Goal: Ask a question: Ask a question

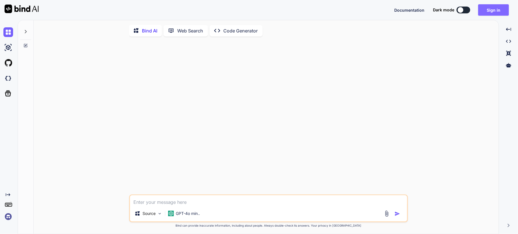
click at [388, 9] on button "Sign in" at bounding box center [493, 9] width 31 height 11
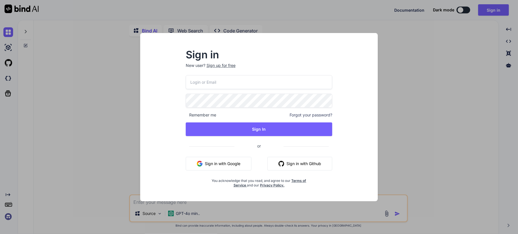
click at [226, 162] on button "Sign in with Google" at bounding box center [219, 164] width 66 height 14
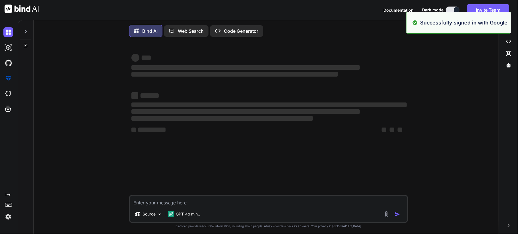
type textarea "x"
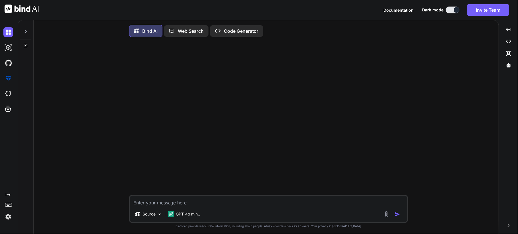
click at [149, 175] on textarea at bounding box center [268, 201] width 277 height 10
paste textarea "Critical thinking is the ability to Answer based on facts and data. (analyze a …"
type textarea "Critical thinking is the ability to Answer based on facts and data. (analyze a …"
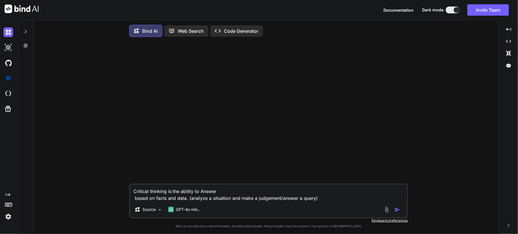
type textarea "x"
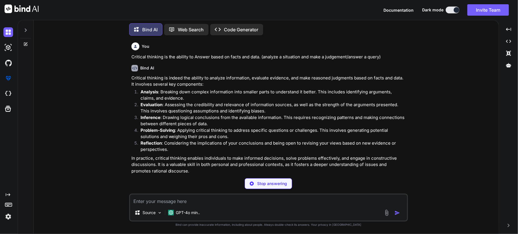
type textarea "x"
click at [158, 175] on textarea at bounding box center [268, 199] width 277 height 10
paste textarea "Which documents required for Bank Account Opening? a. ID Proof Only. b. Address…"
type textarea "Which documents required for Bank Account Opening? a. ID Proof Only. b. Address…"
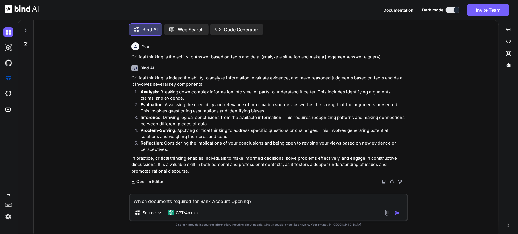
scroll to position [21, 0]
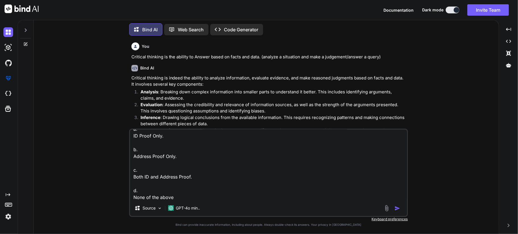
type textarea "x"
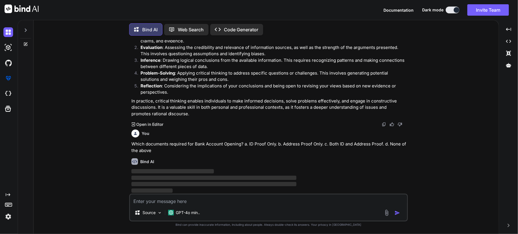
scroll to position [57, 0]
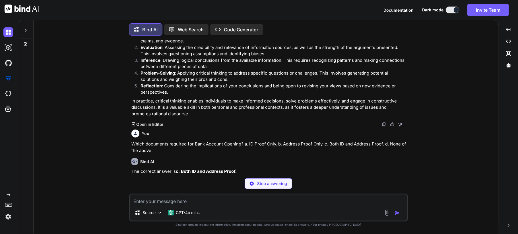
type textarea "x"
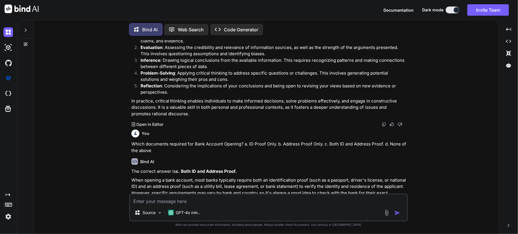
paste textarea "Which documents required to Upload in Profile Form? a. Aadhar Card and Visa Oig…"
type textarea "Which documents required to Upload in Profile Form? a. Aadhar Card and Visa Oig…"
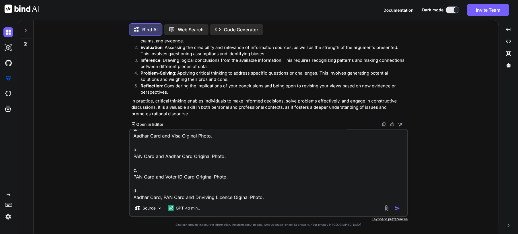
type textarea "x"
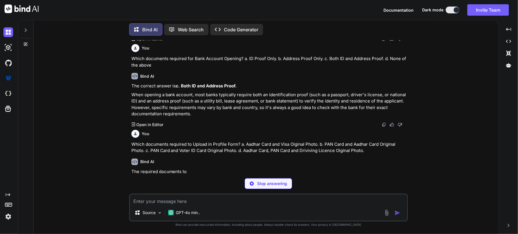
scroll to position [143, 0]
type textarea "x"
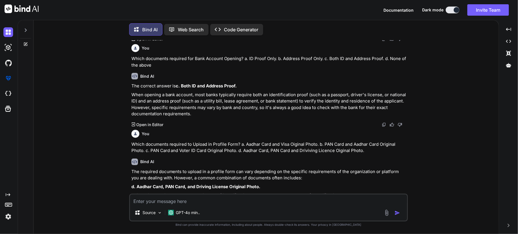
scroll to position [163, 0]
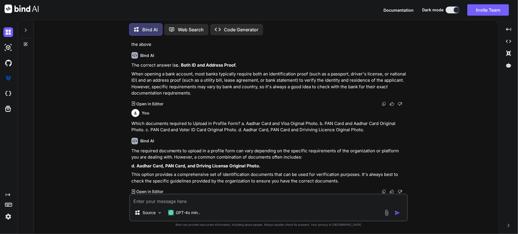
paste textarea "Which documents is required to take the benefit of Home Loan Interest Amount? a…"
type textarea "Which documents is required to take the benefit of Home Loan Interest Amount? a…"
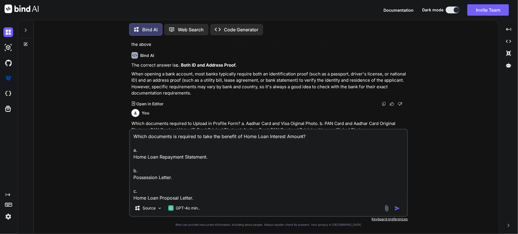
scroll to position [21, 0]
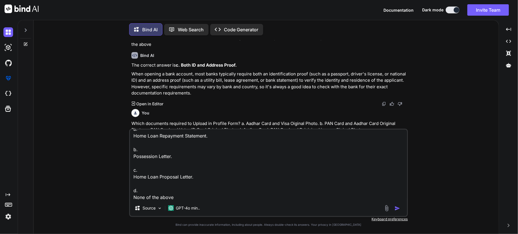
type textarea "x"
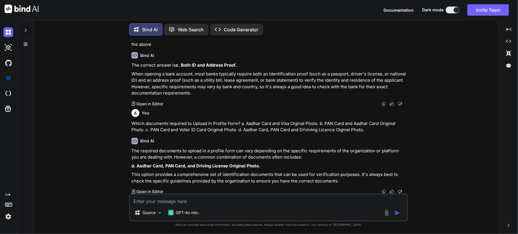
scroll to position [230, 0]
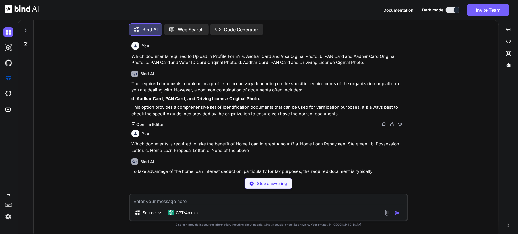
type textarea "x"
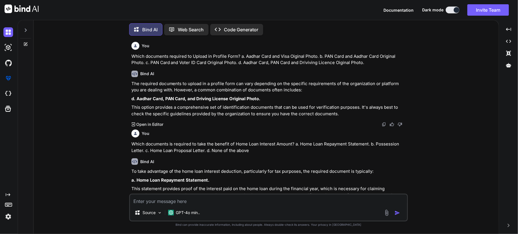
paste textarea "What are the Perquisites Tax Head in the Investment Declaration Tax Process? a.…"
type textarea "What are the Perquisites Tax Head in the Investment Declaration Tax Process? a.…"
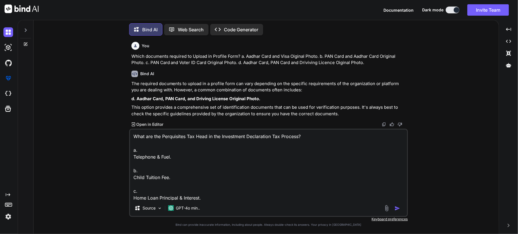
scroll to position [21, 0]
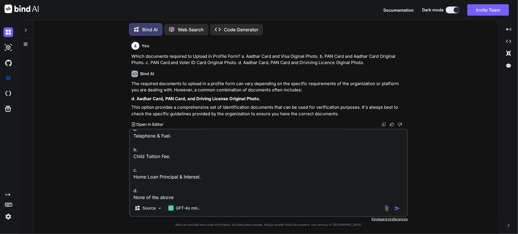
type textarea "x"
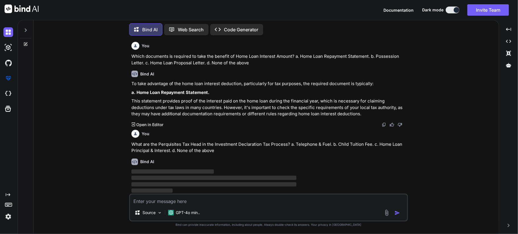
scroll to position [318, 0]
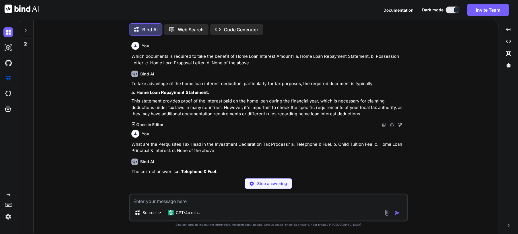
type textarea "x"
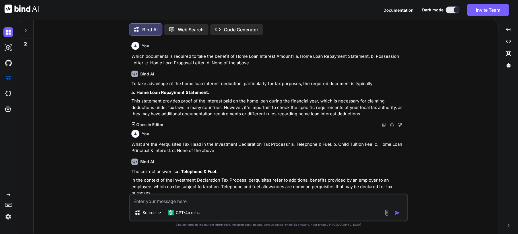
scroll to position [345, 0]
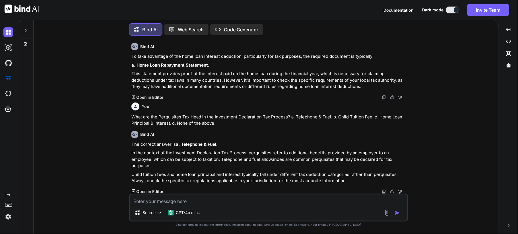
paste textarea "In the Proof Submission, Member has to submit Proof on the basis of? a. Quarter…"
type textarea "In the Proof Submission, Member has to submit Proof on the basis of? a. Quarter…"
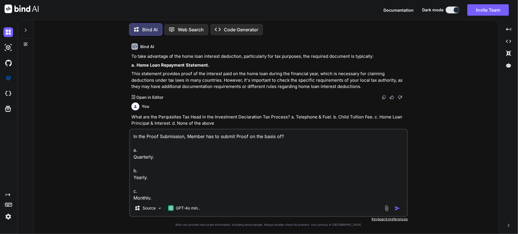
scroll to position [21, 0]
type textarea "x"
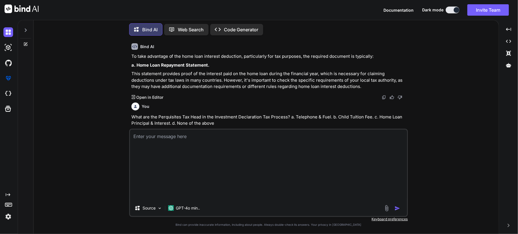
scroll to position [406, 0]
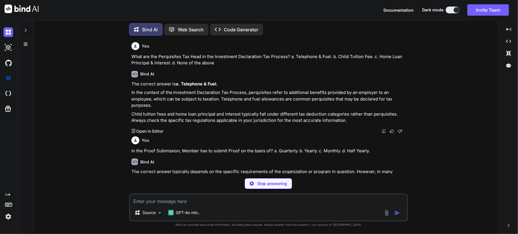
type textarea "x"
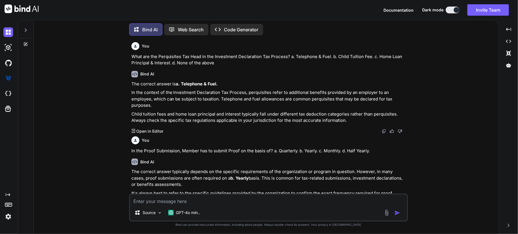
scroll to position [425, 0]
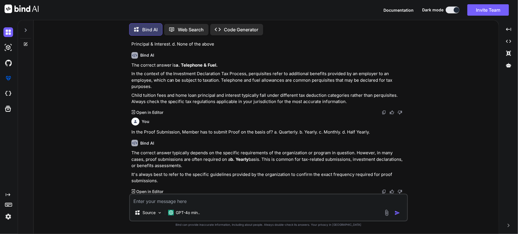
paste textarea "When members can get the Mediclaim policy after joining? a. After 1 month b. Af…"
type textarea "When members can get the Mediclaim policy after joining? a. After 1 month b. Af…"
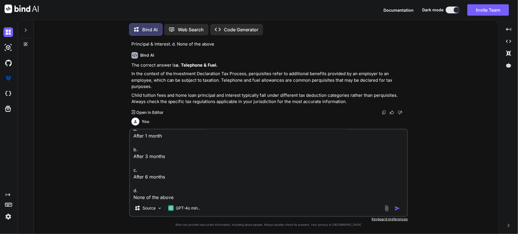
type textarea "x"
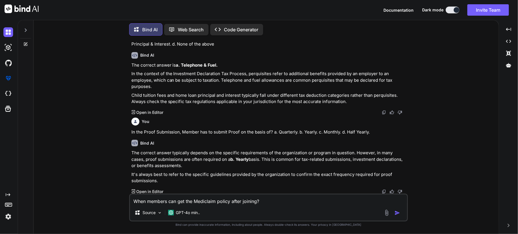
scroll to position [485, 0]
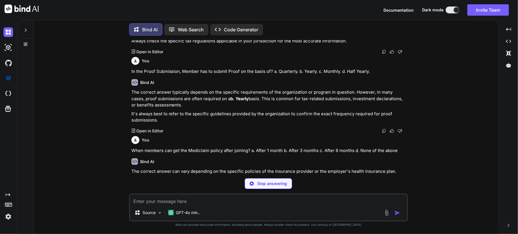
type textarea "x"
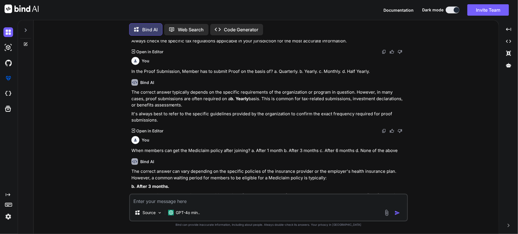
scroll to position [506, 0]
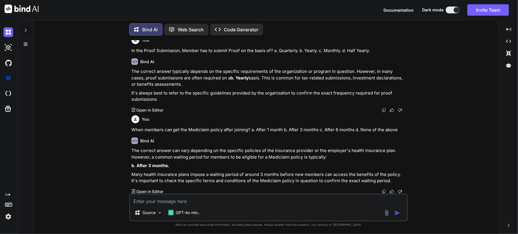
paste textarea "What is the % rate of employer contribution in Employees Provident Fund? a. 8.3…"
type textarea "What is the % rate of employer contribution in Employees Provident Fund? a. 8.3…"
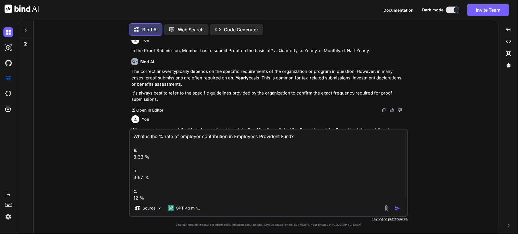
scroll to position [21, 0]
type textarea "x"
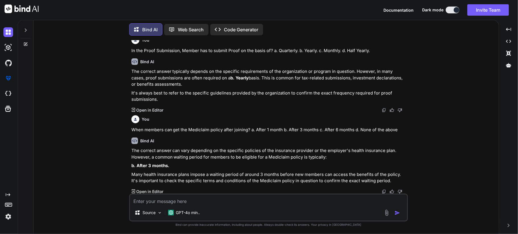
scroll to position [566, 0]
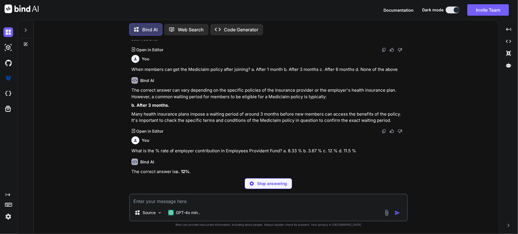
type textarea "x"
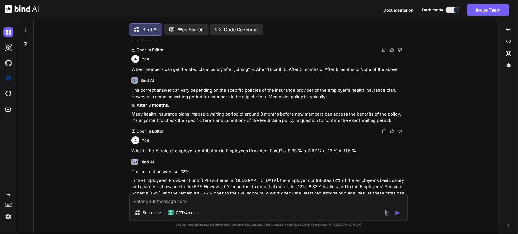
scroll to position [585, 0]
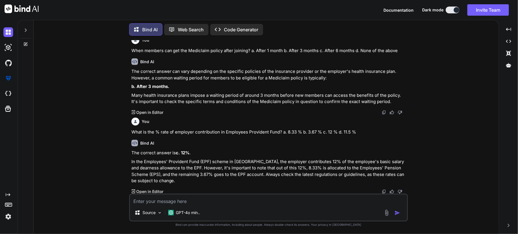
paste textarea "From where procurement team will get the requirement for procurement? a. Operat…"
type textarea "From where procurement team will get the requirement for procurement? a. Operat…"
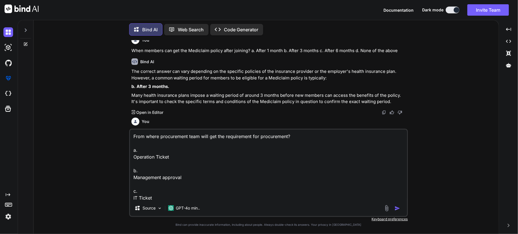
scroll to position [21, 0]
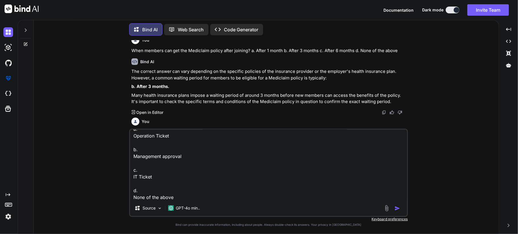
type textarea "x"
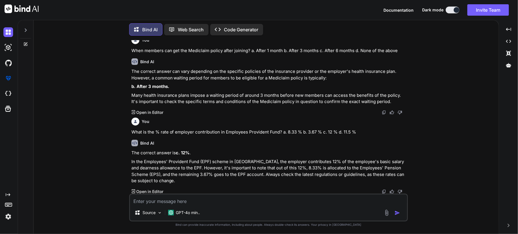
scroll to position [652, 0]
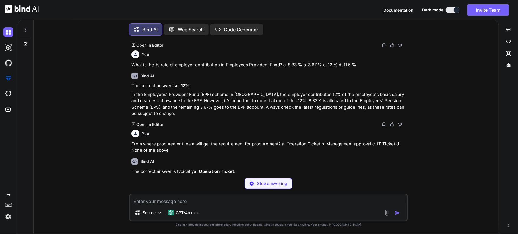
type textarea "x"
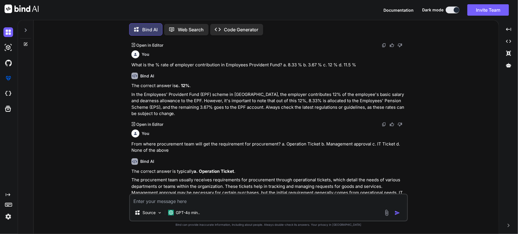
scroll to position [671, 0]
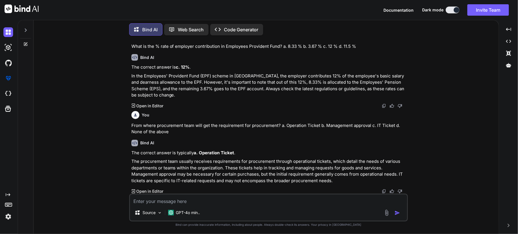
paste textarea "How much MBPS ILL connection we are using in our H-6 premises? a. 300 MBPS b. 5…"
type textarea "How much MBPS ILL connection we are using in our H-6 premises? a. 300 MBPS b. 5…"
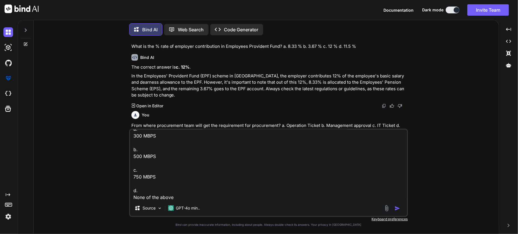
type textarea "x"
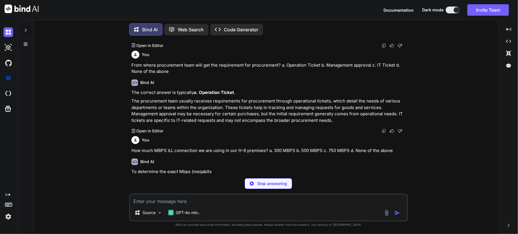
scroll to position [731, 0]
type textarea "x"
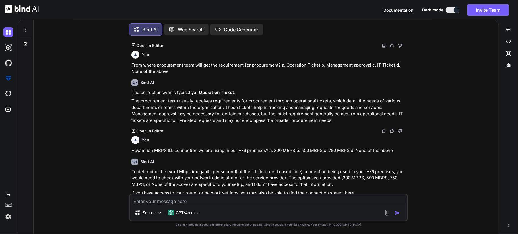
scroll to position [743, 0]
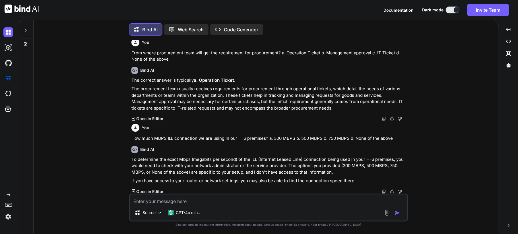
paste textarea "How much MBPS ILL connection we are using in our H-6 premises? a. 300 MBPS b. 5…"
type textarea "How much MBPS ILL connection we are using in our H-6 premises? a. 300 MBPS b. 5…"
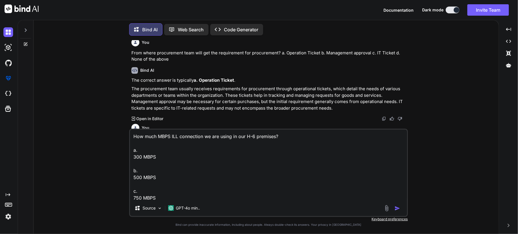
scroll to position [21, 0]
type textarea "x"
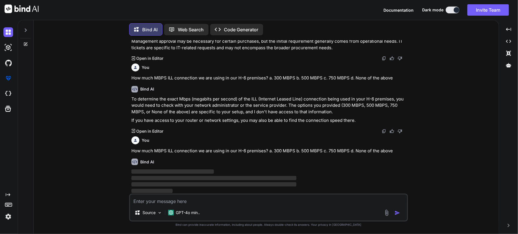
scroll to position [804, 0]
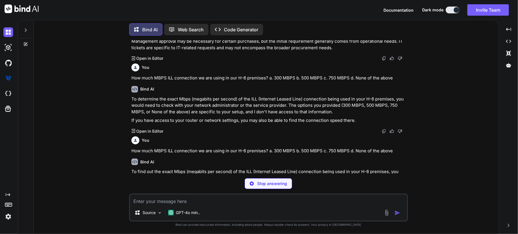
type textarea "x"
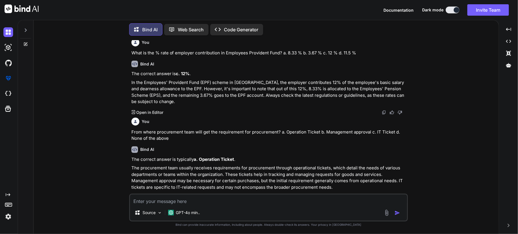
scroll to position [816, 0]
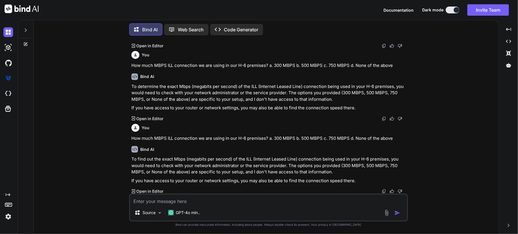
paste textarea "Chetu has two development centre in [GEOGRAPHIC_DATA]. What is total area Chetu…"
type textarea "Chetu has two development centre in [GEOGRAPHIC_DATA]. What is total area Chetu…"
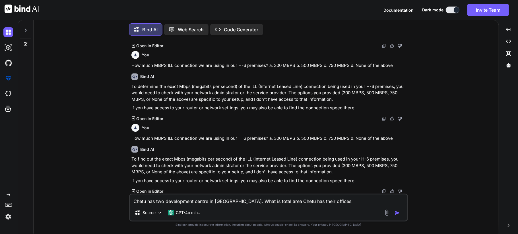
scroll to position [35, 0]
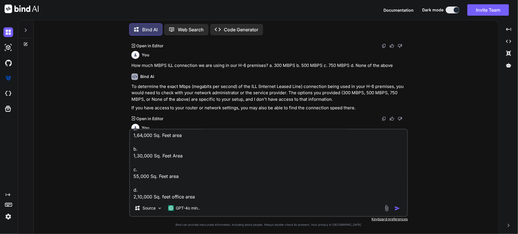
type textarea "x"
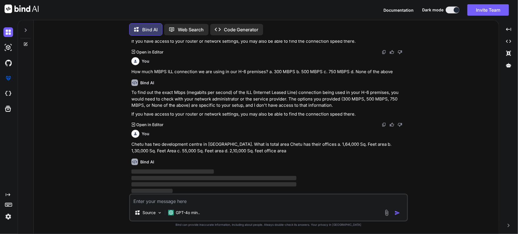
scroll to position [883, 0]
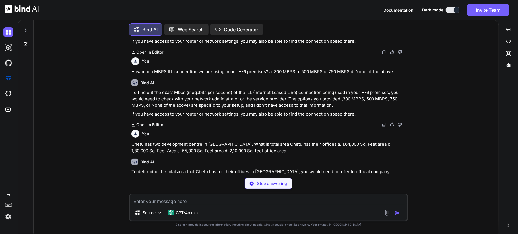
type textarea "x"
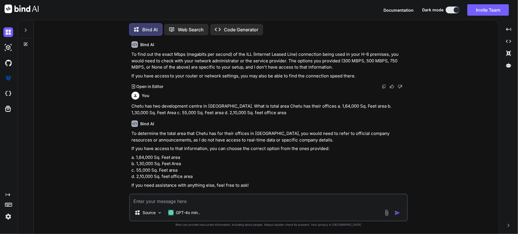
scroll to position [945, 0]
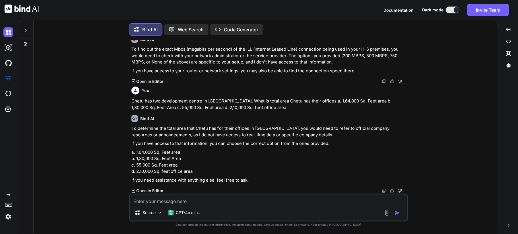
paste textarea "What should you do before your mailbox gets full? a. Ignore it b. Forward all e…"
type textarea "What should you do before your mailbox gets full? a. Ignore it b. Forward all e…"
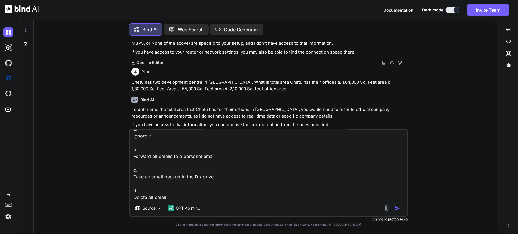
type textarea "x"
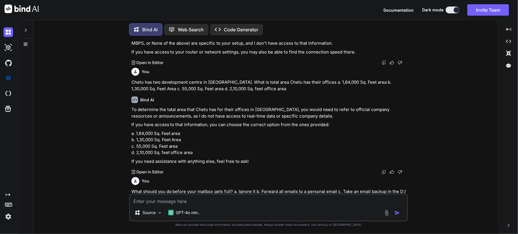
scroll to position [1011, 0]
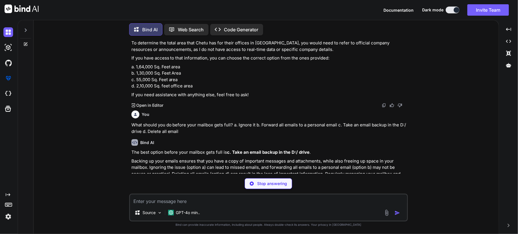
type textarea "x"
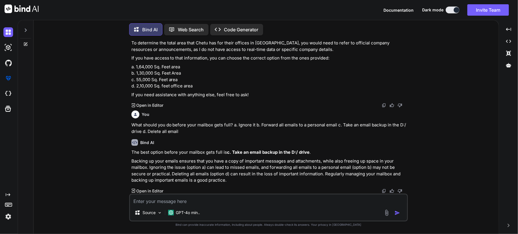
scroll to position [1030, 0]
paste textarea "Which platform should be used to share project-related important documents with…"
type textarea "Which platform should be used to share project-related important documents with…"
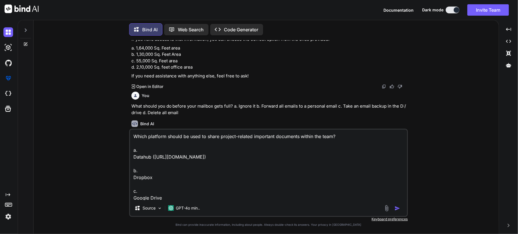
scroll to position [21, 0]
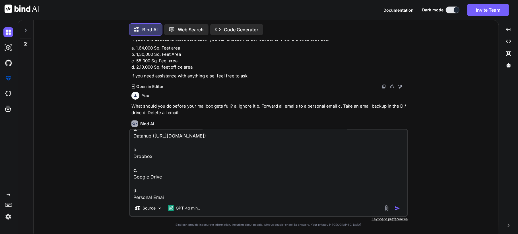
type textarea "x"
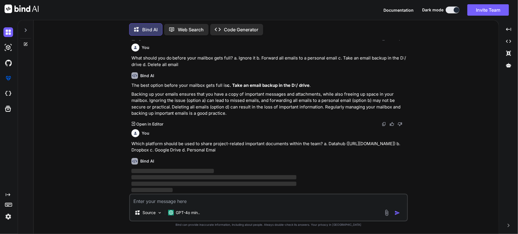
scroll to position [1097, 0]
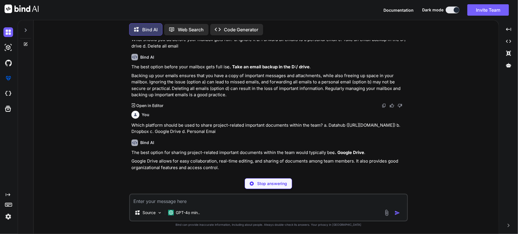
type textarea "x"
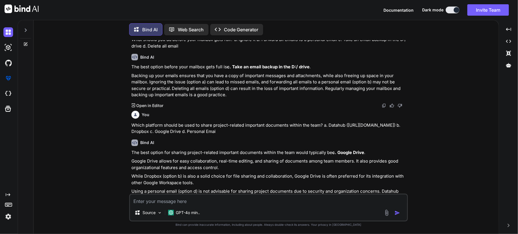
scroll to position [1148, 0]
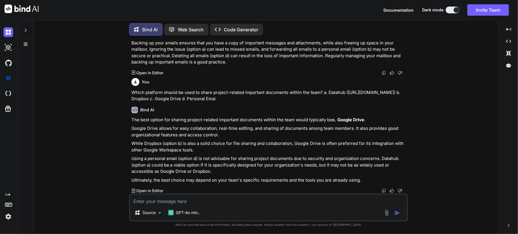
paste textarea "On which day member gets the Orientation session from IT? a. After 30 days b. A…"
type textarea "On which day member gets the Orientation session from IT? a. After 30 days b. A…"
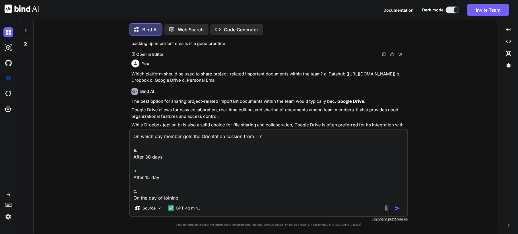
scroll to position [21, 0]
type textarea "x"
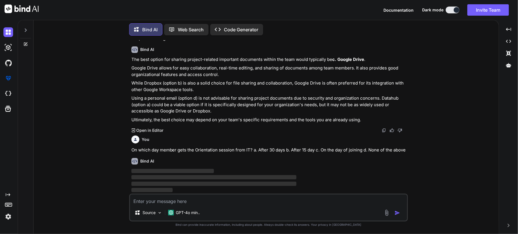
scroll to position [1215, 0]
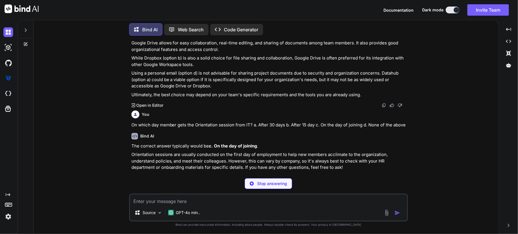
type textarea "x"
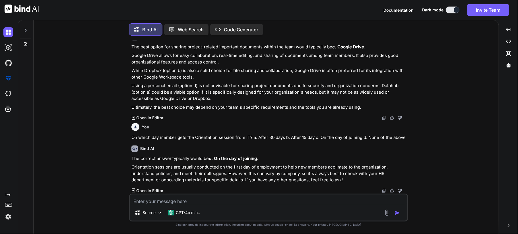
paste textarea "which Monitoring tool we used for monitoring? a. NMAP b. [GEOGRAPHIC_DATA] c. S…"
type textarea "which Monitoring tool we used for monitoring? a. NMAP b. [GEOGRAPHIC_DATA] c. S…"
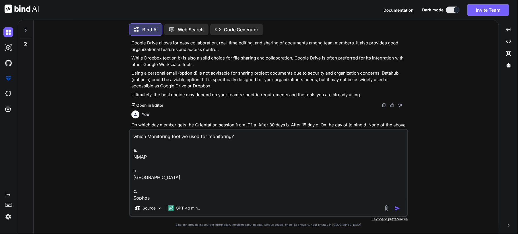
scroll to position [21, 0]
type textarea "x"
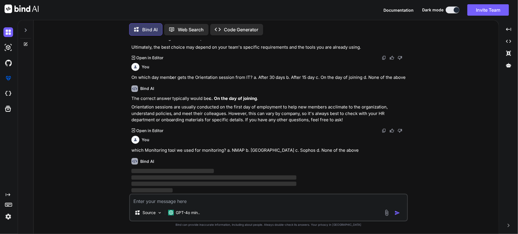
scroll to position [1287, 0]
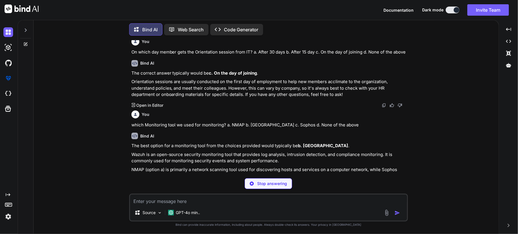
type textarea "x"
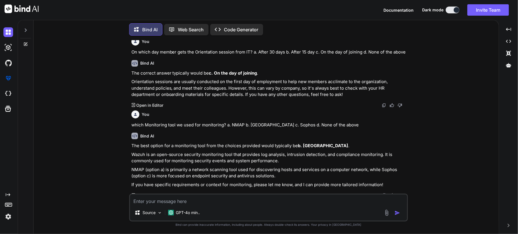
paste textarea "which model of firewalls we used to protect our infrastructure? a. [GEOGRAPHIC_…"
type textarea "which model of firewalls we used to protect our infrastructure? a. [GEOGRAPHIC_…"
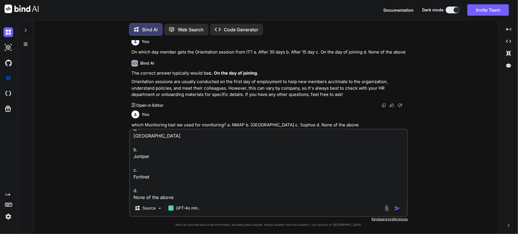
type textarea "x"
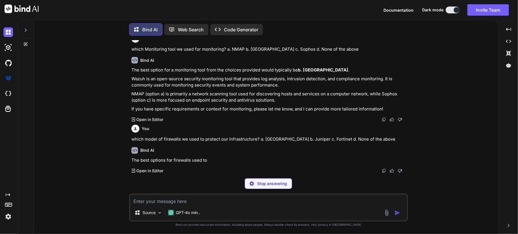
scroll to position [1377, 0]
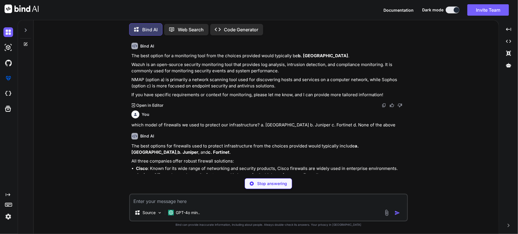
type textarea "x"
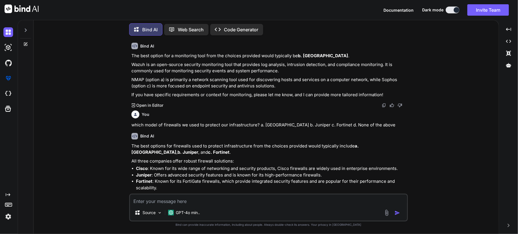
scroll to position [1425, 0]
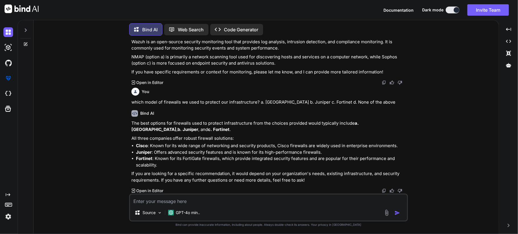
paste textarea "what is the full form of VAPT? a. Vulnerability Access & Penetration Testing b.…"
type textarea "what is the full form of VAPT? a. Vulnerability Access & Penetration Testing b.…"
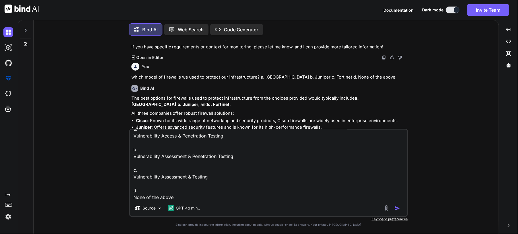
type textarea "x"
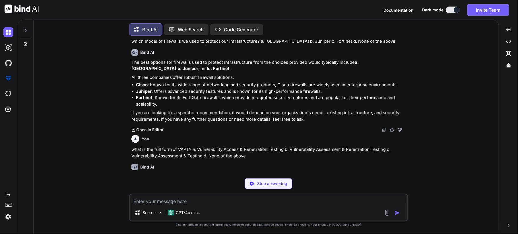
scroll to position [1492, 0]
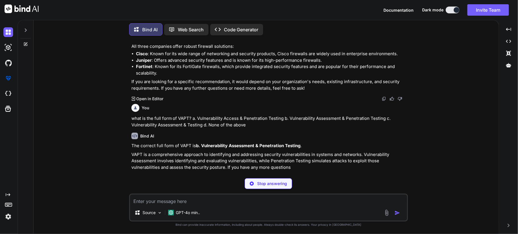
type textarea "x"
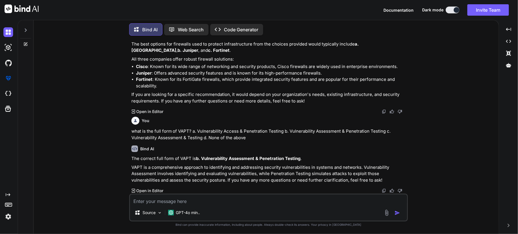
paste textarea "what is the full form for SCCM? a. Microsfot Configuration Manager b. System Ce…"
type textarea "what is the full form for SCCM? a. Microsfot Configuration Manager b. System Ce…"
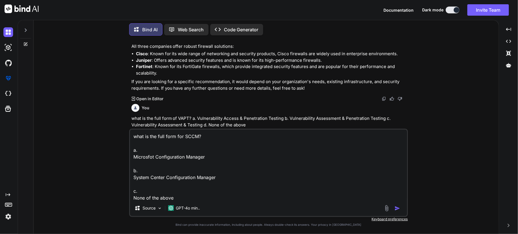
scroll to position [1, 0]
type textarea "x"
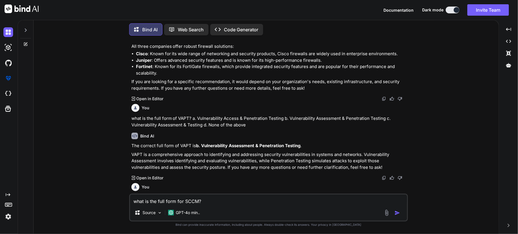
scroll to position [1565, 0]
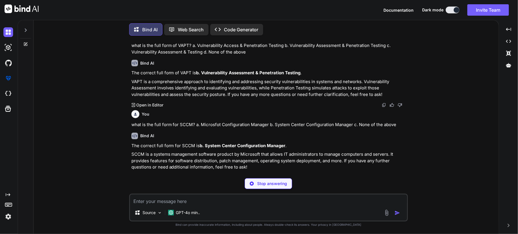
type textarea "x"
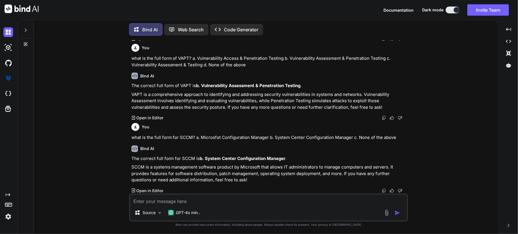
paste textarea "which tool used for windows updates and deployments: a. Windows update server b…"
type textarea "which tool used for windows updates and deployments: a. Windows update server b…"
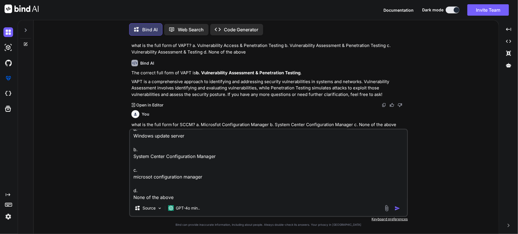
type textarea "x"
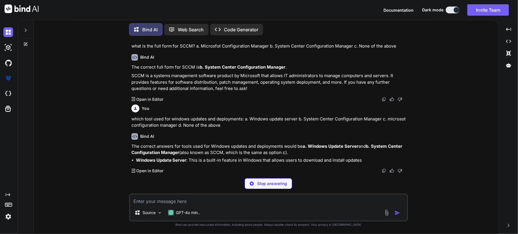
scroll to position [1669, 0]
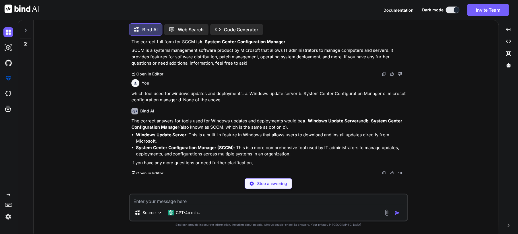
type textarea "x"
